Goal: Task Accomplishment & Management: Use online tool/utility

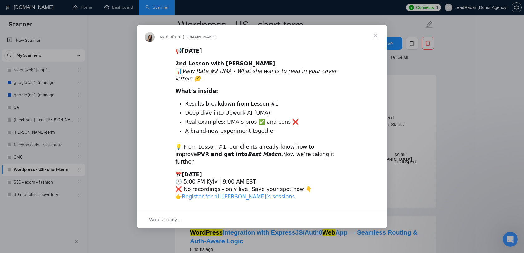
click at [377, 43] on span "Close" at bounding box center [376, 36] width 22 height 22
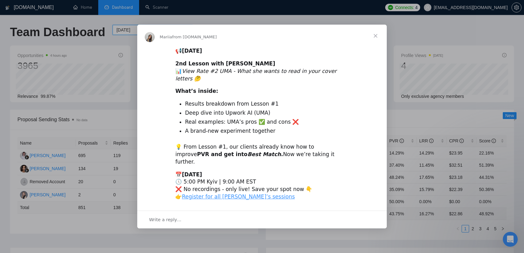
click at [378, 43] on span "Close" at bounding box center [376, 36] width 22 height 22
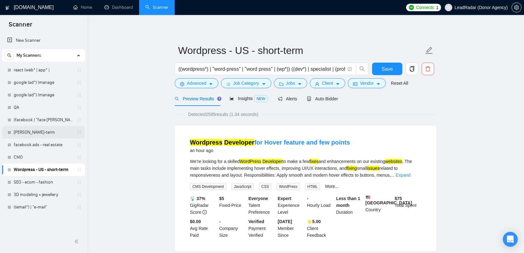
click at [45, 136] on link "mern stack - long-term" at bounding box center [43, 132] width 59 height 12
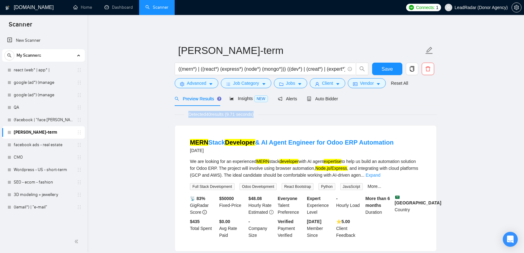
drag, startPoint x: 266, startPoint y: 117, endPoint x: 150, endPoint y: 117, distance: 115.2
click at [201, 113] on span "Detected 40 results (9.71 seconds)" at bounding box center [221, 114] width 74 height 7
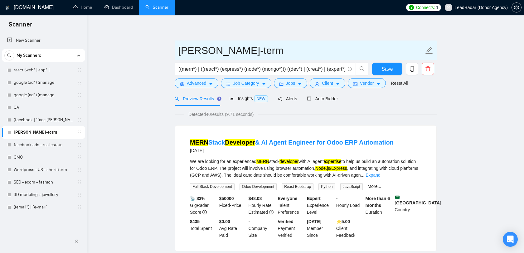
click at [258, 48] on input "mern stack - long-term" at bounding box center [301, 51] width 246 height 16
click at [250, 50] on input "mern stack - long-term" at bounding box center [301, 51] width 246 height 16
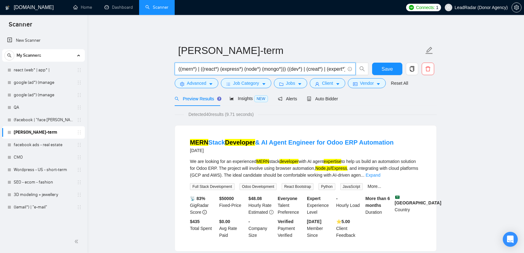
click at [261, 70] on input "((mern*) | ((react*) (express*) (node*) (mongo*))) ((dev*) | (creat*) | (expert…" at bounding box center [262, 69] width 167 height 8
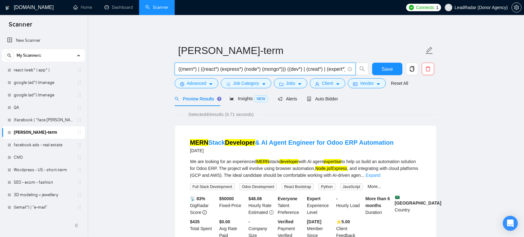
drag, startPoint x: 244, startPoint y: 71, endPoint x: 179, endPoint y: 64, distance: 65.3
click at [179, 64] on span "((mern*) | ((react*) (express*) (node*) (mongo*))) ((dev*) | (creat*) | (expert…" at bounding box center [265, 69] width 181 height 12
click at [244, 70] on input "((mern*) | ((react*) (express*) (node*) (mongo*))) ((dev*) | (creat*) | (expert…" at bounding box center [262, 69] width 167 height 8
drag, startPoint x: 244, startPoint y: 70, endPoint x: 278, endPoint y: 69, distance: 33.7
click at [278, 69] on input "((mern*) | ((react*) (express*) (node*) (mongo*))) ((dev*) | (creat*) | (expert…" at bounding box center [262, 69] width 167 height 8
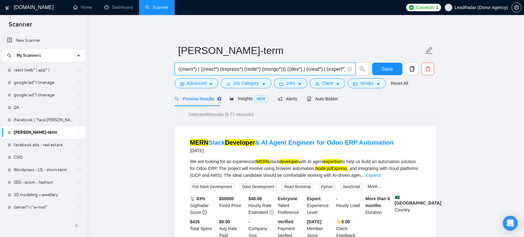
click at [284, 70] on input "((mern*) | ((react*) (express*) (node*) (mongo*))) ((dev*) | (creat*) | (expert…" at bounding box center [262, 69] width 167 height 8
click at [259, 67] on input "((mern*) | ((react*) (express*) (node*) (mongo*))) ((dev*) | (creat*) | (expert…" at bounding box center [262, 69] width 167 height 8
click at [227, 65] on span "((mern*) | ((react*) (express*) (node*) (mongo*))) ((dev*) | (creat*) | (expert…" at bounding box center [265, 69] width 181 height 12
click at [244, 97] on span "Insights NEW" at bounding box center [249, 98] width 38 height 5
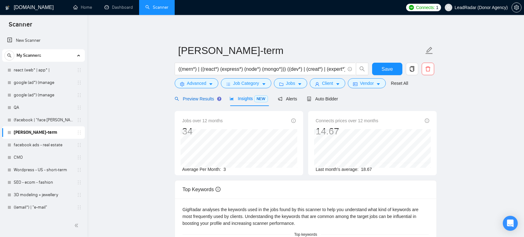
click at [201, 100] on span "Preview Results" at bounding box center [197, 98] width 45 height 5
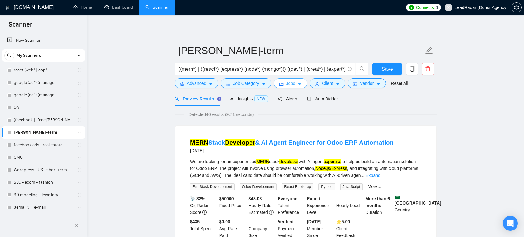
click at [299, 88] on button "Jobs" at bounding box center [291, 83] width 34 height 10
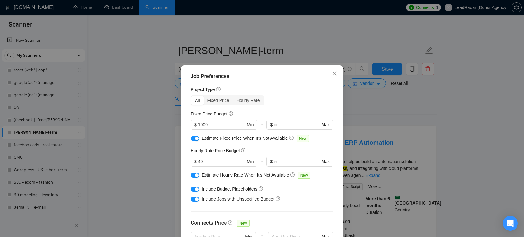
scroll to position [26, 0]
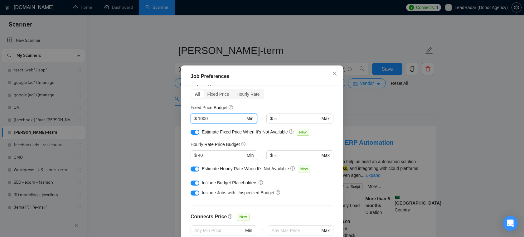
click at [226, 120] on input "1000" at bounding box center [221, 118] width 47 height 7
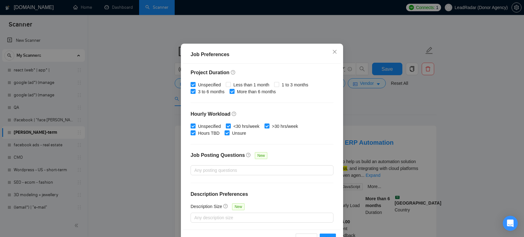
scroll to position [24, 0]
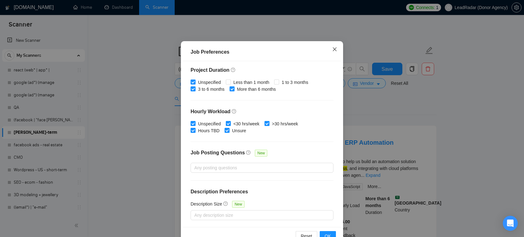
click at [335, 50] on icon "close" at bounding box center [334, 49] width 5 height 5
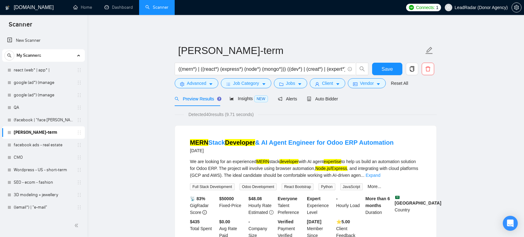
scroll to position [14, 0]
click at [329, 83] on span "Client" at bounding box center [327, 83] width 11 height 7
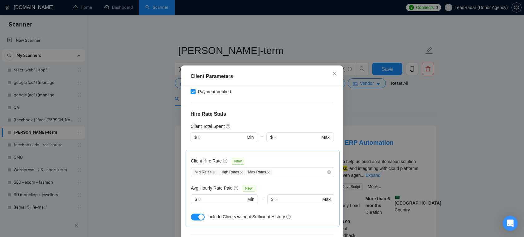
scroll to position [142, 0]
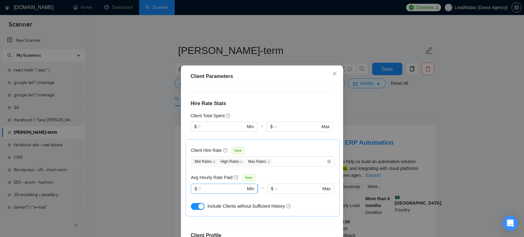
click at [204, 189] on input "text" at bounding box center [222, 188] width 47 height 7
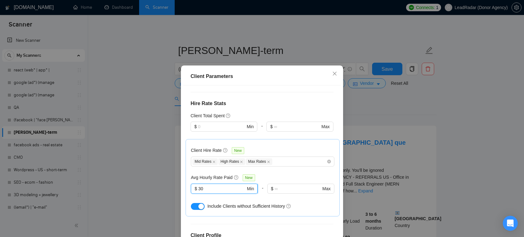
type input "3"
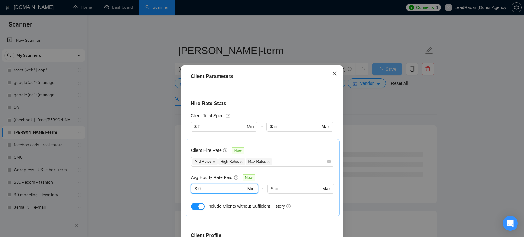
click at [334, 73] on icon "close" at bounding box center [335, 73] width 4 height 4
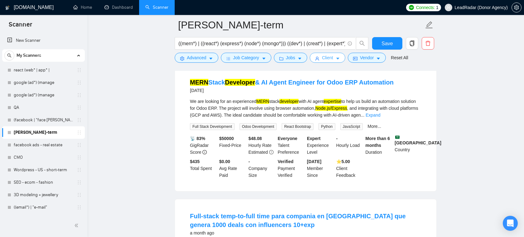
scroll to position [64, 0]
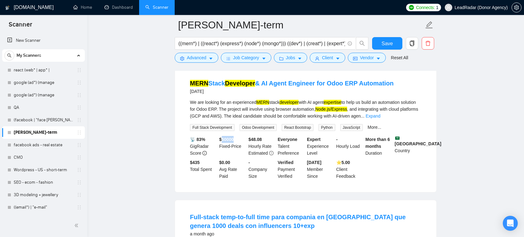
drag, startPoint x: 236, startPoint y: 139, endPoint x: 223, endPoint y: 139, distance: 13.1
click at [223, 139] on b "$ 50000" at bounding box center [226, 139] width 15 height 5
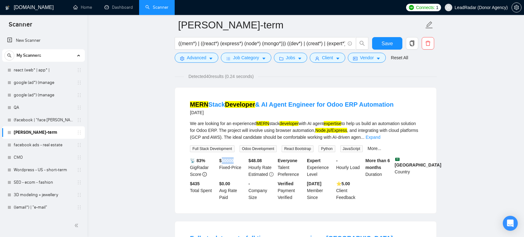
scroll to position [0, 0]
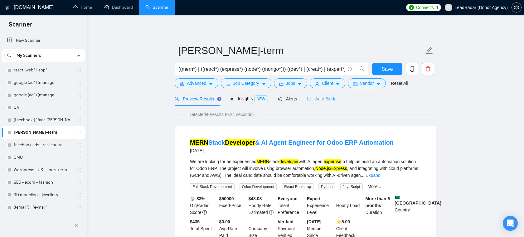
click at [331, 95] on div "Auto Bidder" at bounding box center [322, 98] width 31 height 15
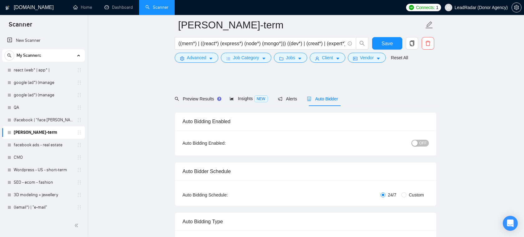
scroll to position [68, 0]
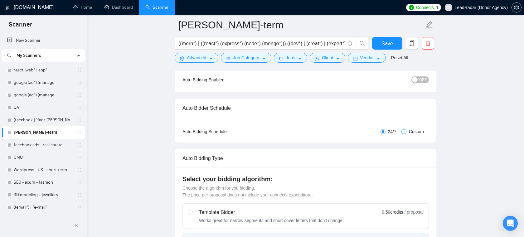
click at [405, 130] on input "Custom" at bounding box center [404, 131] width 5 height 5
radio input "true"
radio input "false"
checkbox input "true"
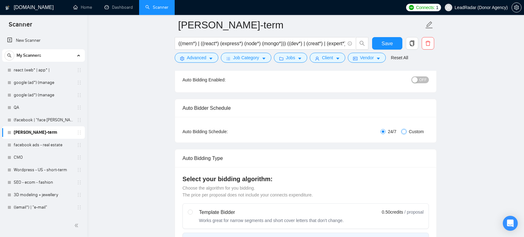
checkbox input "true"
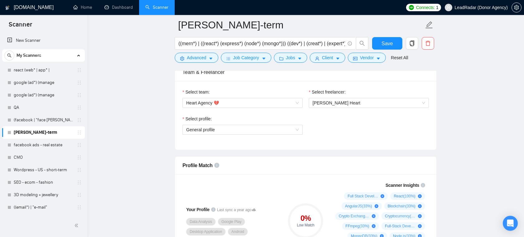
scroll to position [400, 0]
click at [343, 101] on span "Karri Heart" at bounding box center [369, 102] width 113 height 9
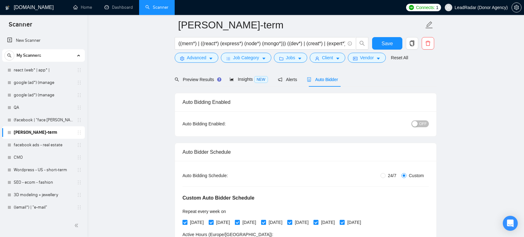
scroll to position [0, 0]
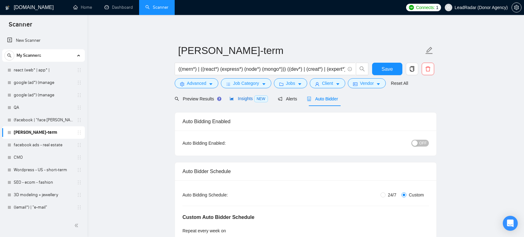
click at [245, 101] on span "Insights NEW" at bounding box center [249, 98] width 38 height 5
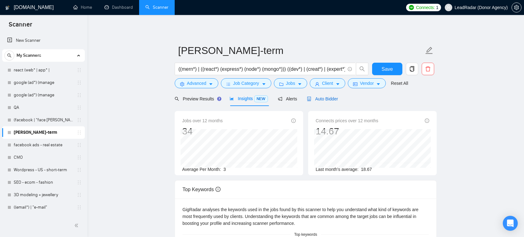
click at [321, 99] on span "Auto Bidder" at bounding box center [322, 98] width 31 height 5
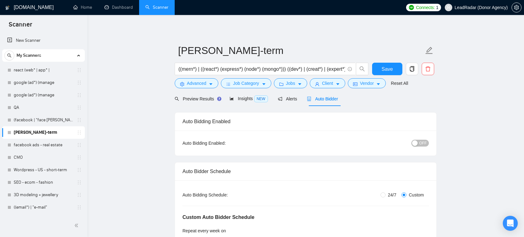
radio input "true"
radio input "false"
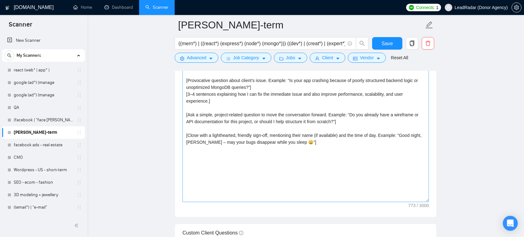
scroll to position [656, 0]
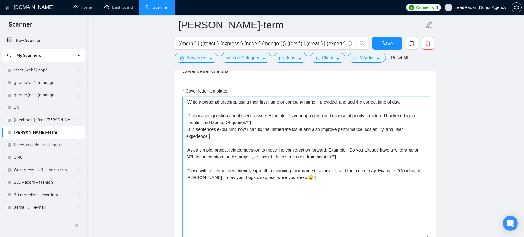
click at [248, 138] on textarea "[Write a personal greeting, using their first name or company name if provided,…" at bounding box center [306, 167] width 247 height 140
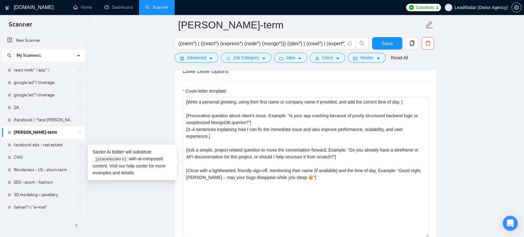
click at [172, 119] on main "mern stack - long-term ((mern*) | ((react*) (express*) (node*) (mongo*))) ((dev…" at bounding box center [305, 194] width 417 height 1651
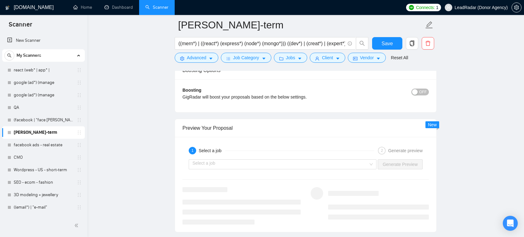
scroll to position [1101, 0]
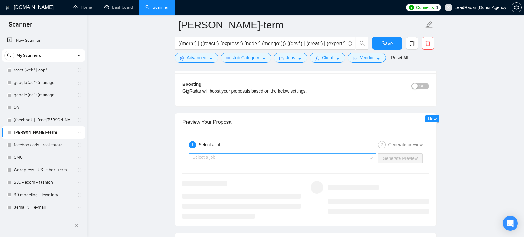
click at [286, 161] on input "search" at bounding box center [281, 158] width 176 height 9
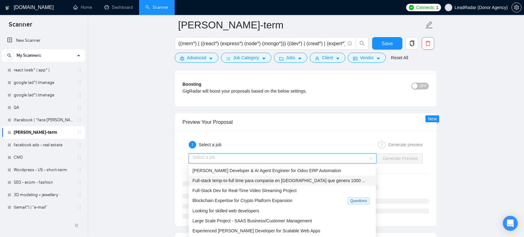
click at [250, 182] on span "Full-stack temp-to-full time para compania en USA que genera 1000 ..." at bounding box center [279, 180] width 173 height 5
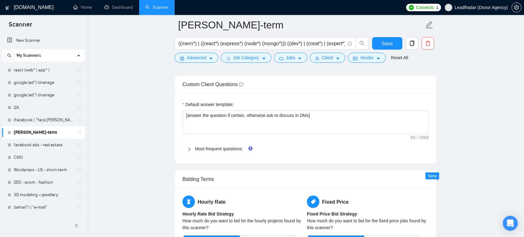
scroll to position [848, 0]
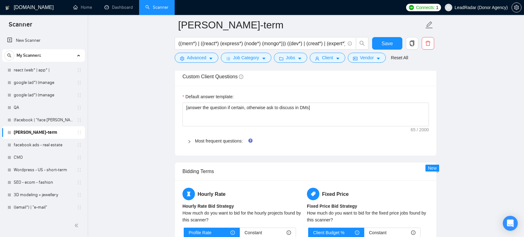
click at [212, 136] on div "Most frequent questions:" at bounding box center [306, 141] width 247 height 14
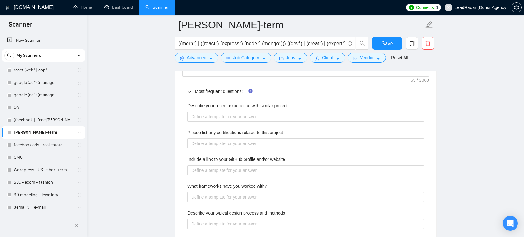
scroll to position [898, 0]
click at [238, 141] on project "Please list any certifications related to this project" at bounding box center [306, 143] width 237 height 10
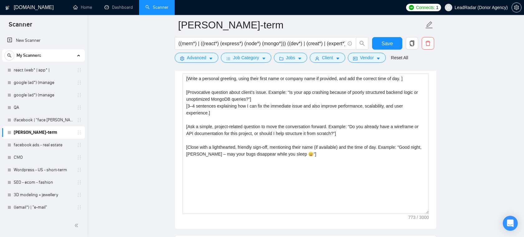
scroll to position [561, 0]
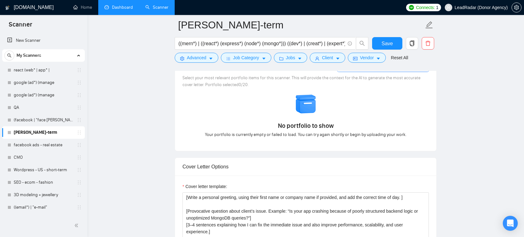
click at [123, 9] on link "Dashboard" at bounding box center [119, 7] width 28 height 5
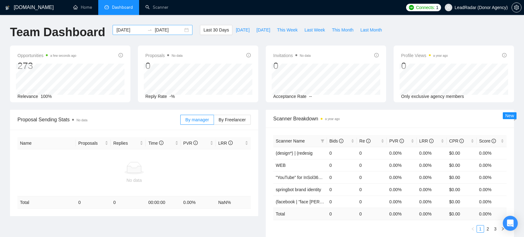
click at [129, 32] on input "2025-08-23" at bounding box center [130, 30] width 28 height 7
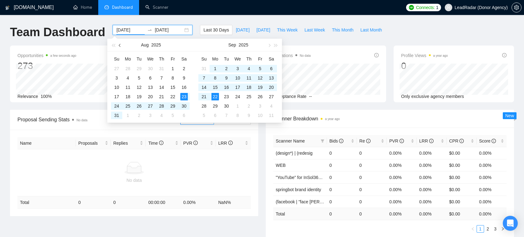
click at [120, 44] on span "button" at bounding box center [120, 45] width 3 height 3
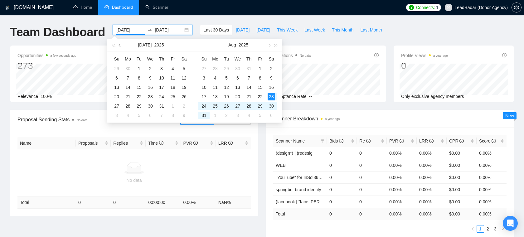
click at [120, 44] on span "button" at bounding box center [120, 45] width 3 height 3
type input "2025-03-05"
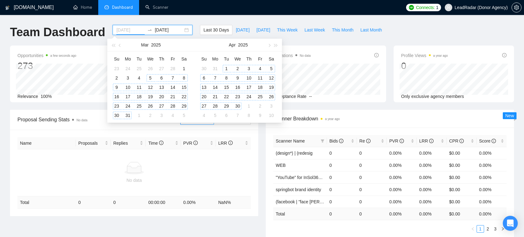
click at [150, 77] on div "5" at bounding box center [150, 77] width 7 height 7
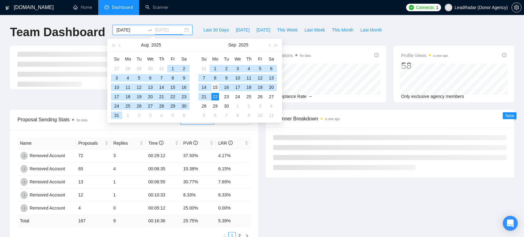
type input "2025-09-15"
click at [217, 89] on div "15" at bounding box center [215, 87] width 7 height 7
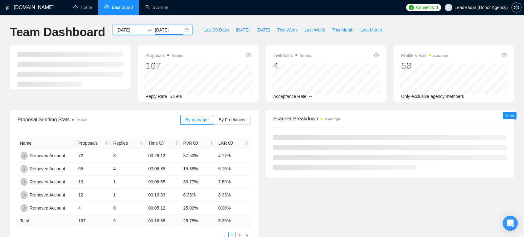
click at [491, 7] on span "LeadRadar (Donor Agency)" at bounding box center [481, 7] width 53 height 0
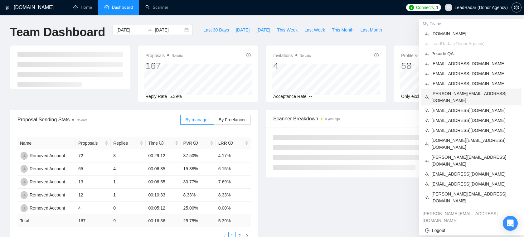
scroll to position [6, 0]
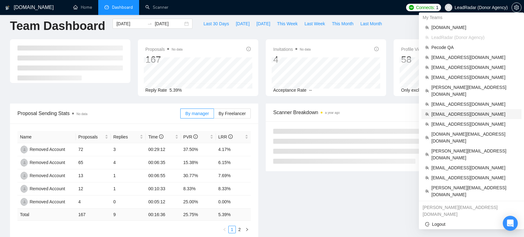
click at [452, 111] on span "[EMAIL_ADDRESS][DOMAIN_NAME]" at bounding box center [475, 114] width 86 height 7
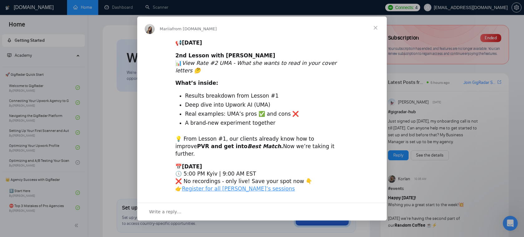
click at [376, 34] on span "Close" at bounding box center [376, 28] width 22 height 22
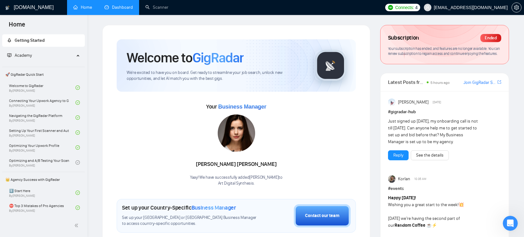
click at [122, 8] on link "Dashboard" at bounding box center [119, 7] width 28 height 5
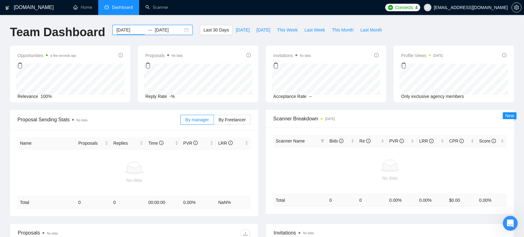
click at [122, 27] on input "2025-08-23" at bounding box center [130, 30] width 28 height 7
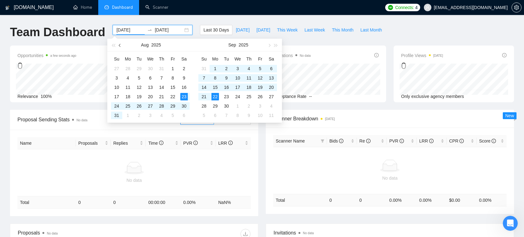
click at [118, 46] on button "button" at bounding box center [120, 45] width 7 height 12
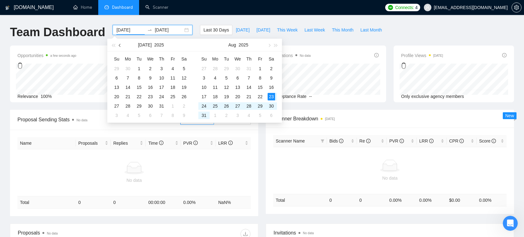
click at [118, 46] on button "button" at bounding box center [120, 45] width 7 height 12
type input "2025-04-01"
click at [136, 64] on td "1" at bounding box center [139, 68] width 11 height 9
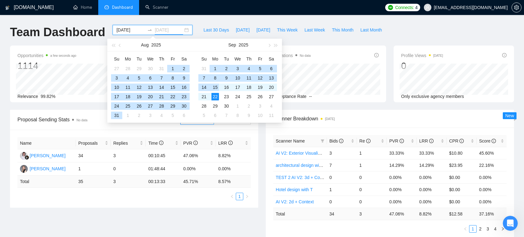
type input "2025-09-15"
click at [218, 88] on div "15" at bounding box center [215, 87] width 7 height 7
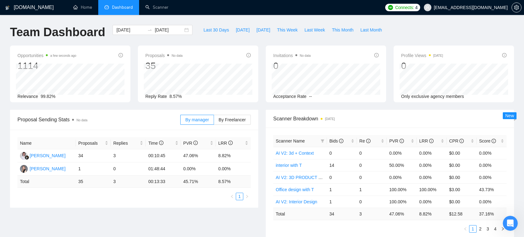
click at [174, 200] on div "Name Proposals Replies Time PVR LRR Agnieszka Kowalczyk 34 3 00:10:45 47.06% 8.…" at bounding box center [134, 169] width 248 height 78
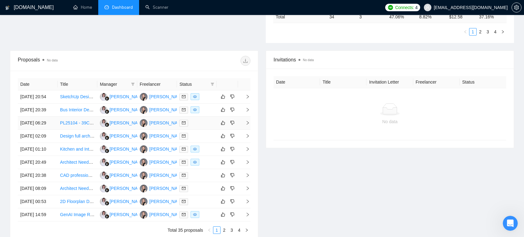
scroll to position [195, 0]
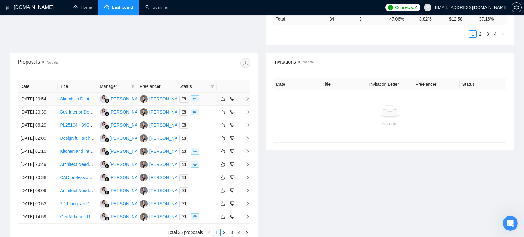
click at [209, 105] on td at bounding box center [197, 99] width 40 height 13
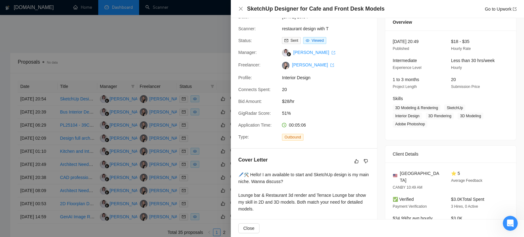
scroll to position [0, 0]
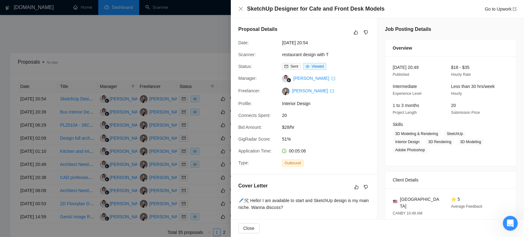
click at [173, 22] on div at bounding box center [262, 118] width 524 height 237
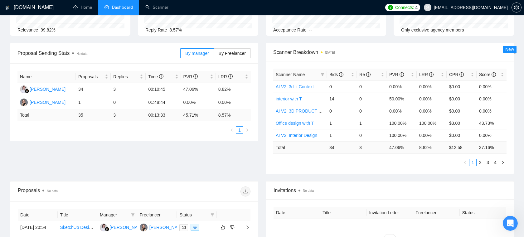
scroll to position [66, 0]
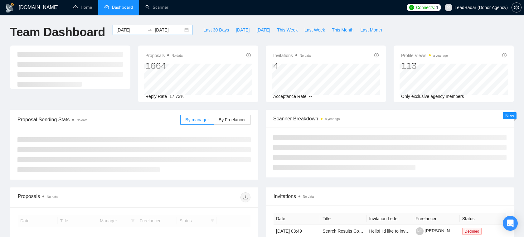
click at [135, 30] on input "[DATE]" at bounding box center [130, 30] width 28 height 7
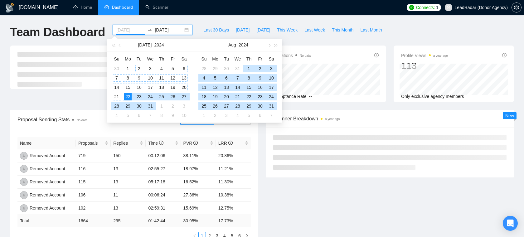
type input "[DATE]"
click at [131, 97] on div "22" at bounding box center [127, 96] width 7 height 7
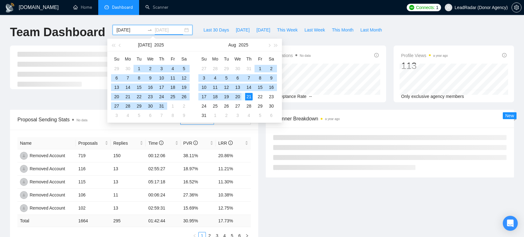
type input "[DATE]"
click at [250, 97] on div "21" at bounding box center [248, 96] width 7 height 7
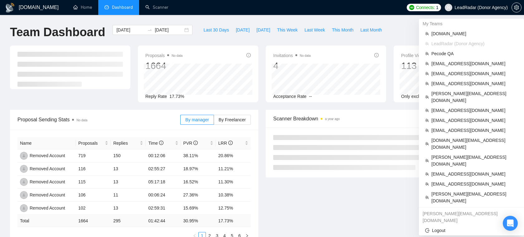
click at [490, 7] on span "LeadRadar (Donor Agency)" at bounding box center [481, 7] width 53 height 0
